Goal: Find specific page/section: Find specific page/section

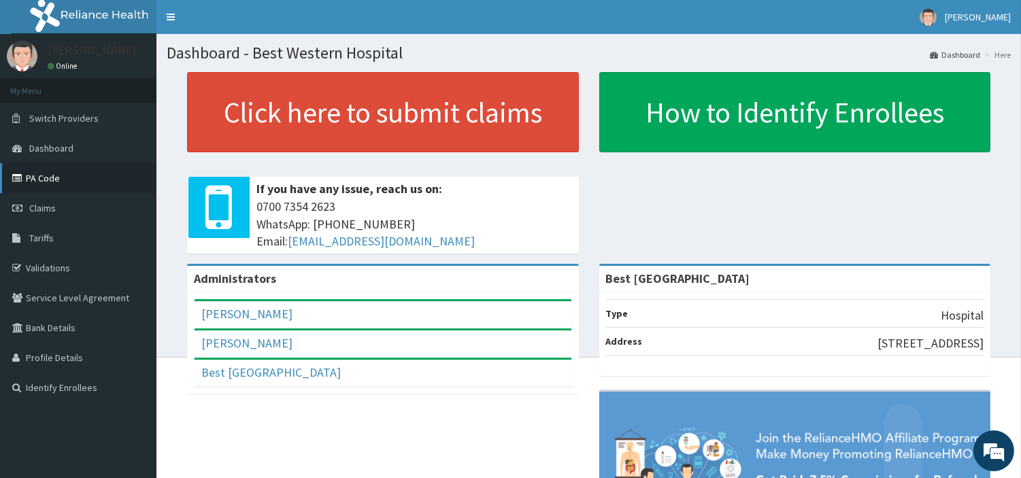
click at [32, 175] on link "PA Code" at bounding box center [78, 178] width 156 height 30
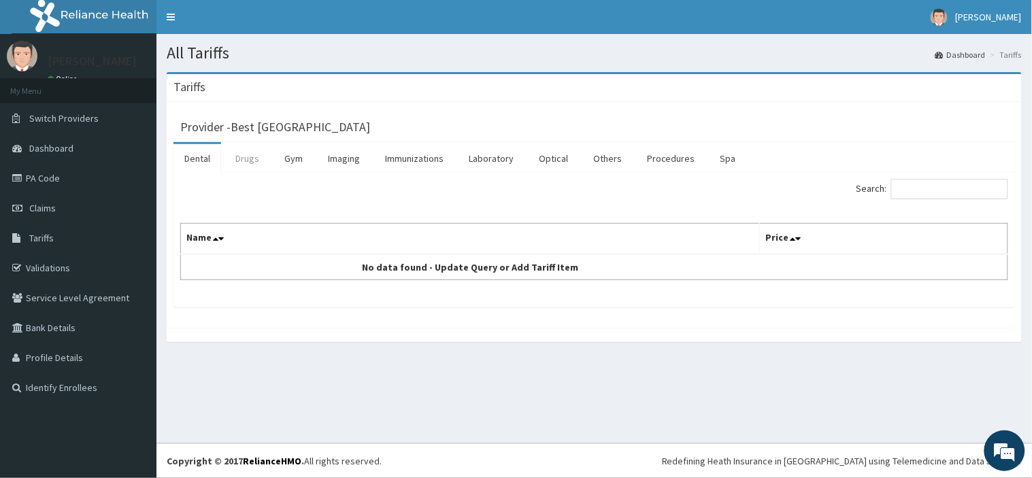
click at [259, 163] on link "Drugs" at bounding box center [247, 158] width 46 height 29
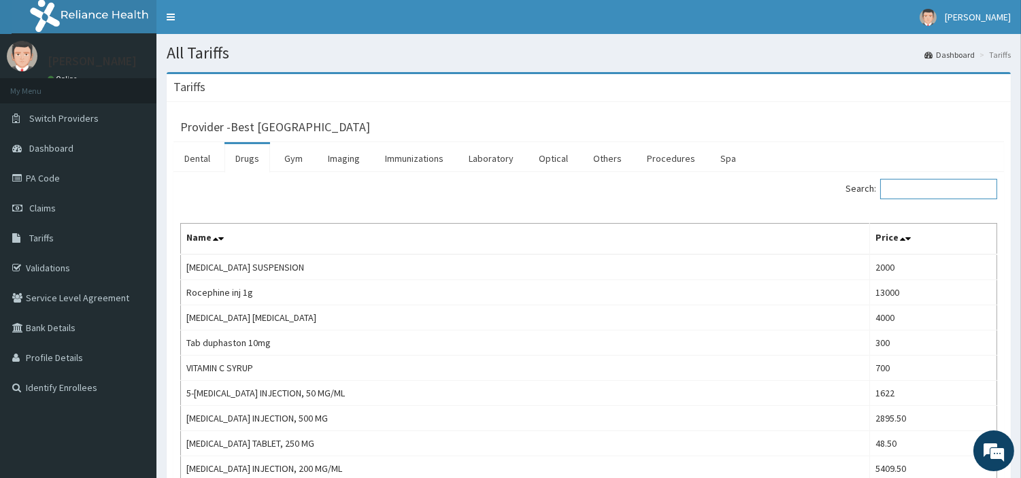
click at [920, 194] on input "Search:" at bounding box center [938, 189] width 117 height 20
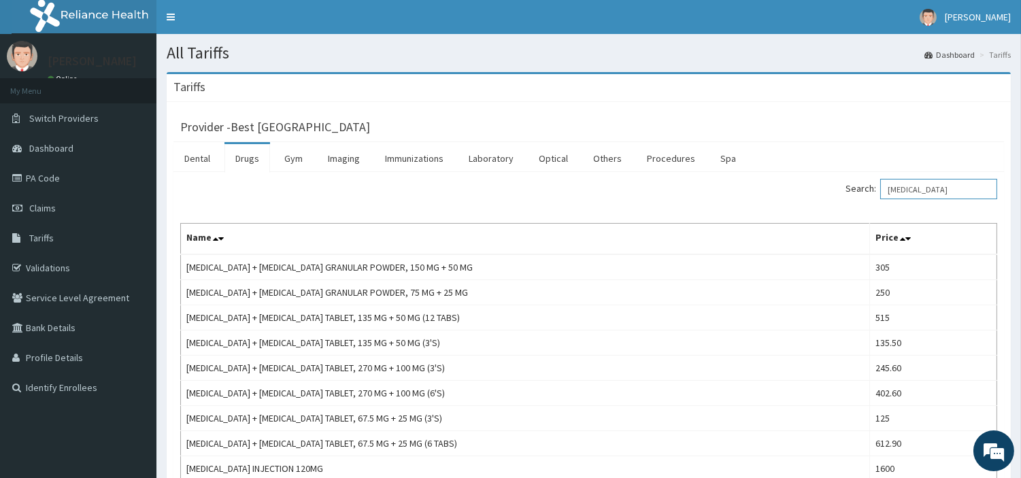
type input "[MEDICAL_DATA]"
click at [52, 180] on link "PA Code" at bounding box center [78, 178] width 156 height 30
